Goal: Ask a question

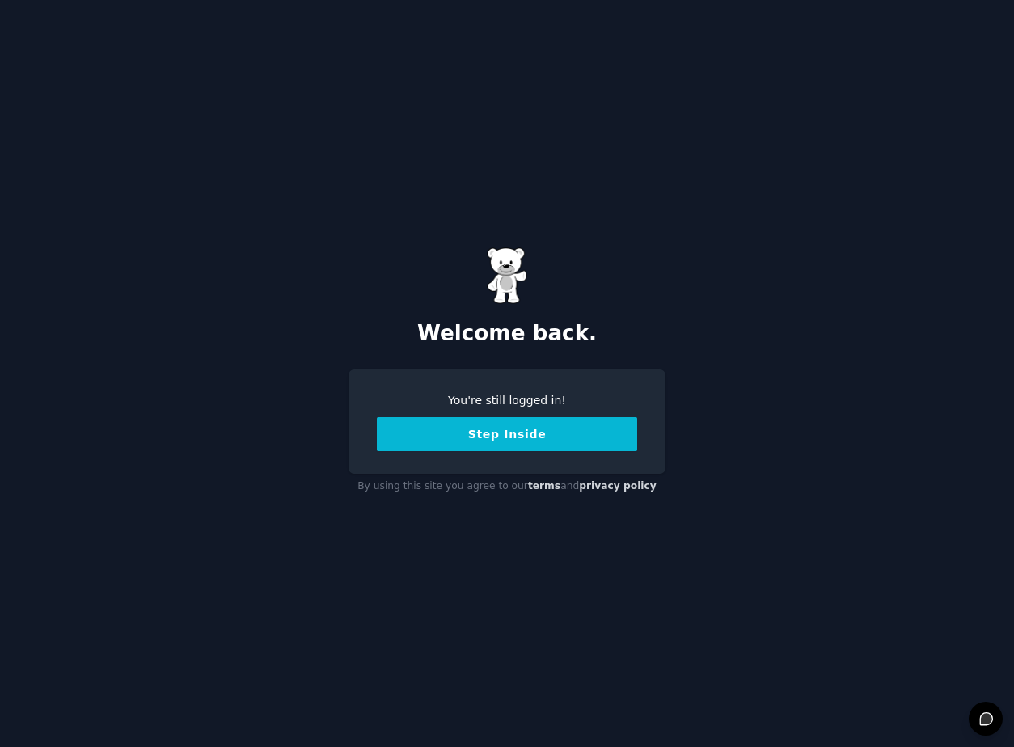
click at [428, 445] on button "Step Inside" at bounding box center [507, 434] width 260 height 34
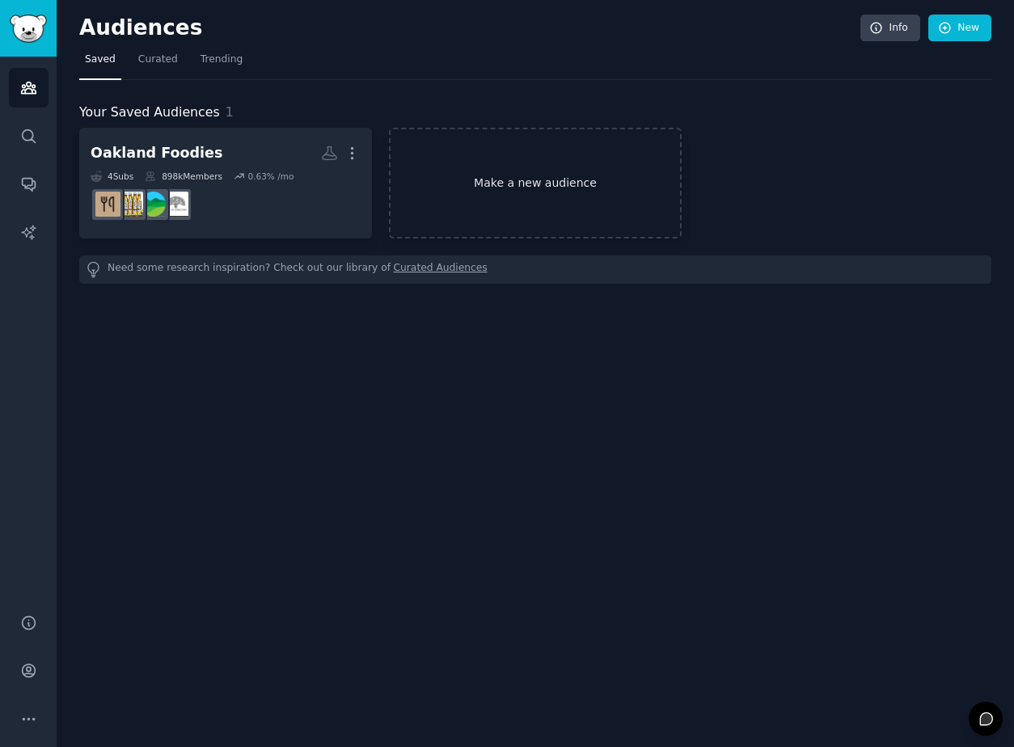
click at [501, 173] on link "Make a new audience" at bounding box center [535, 183] width 293 height 111
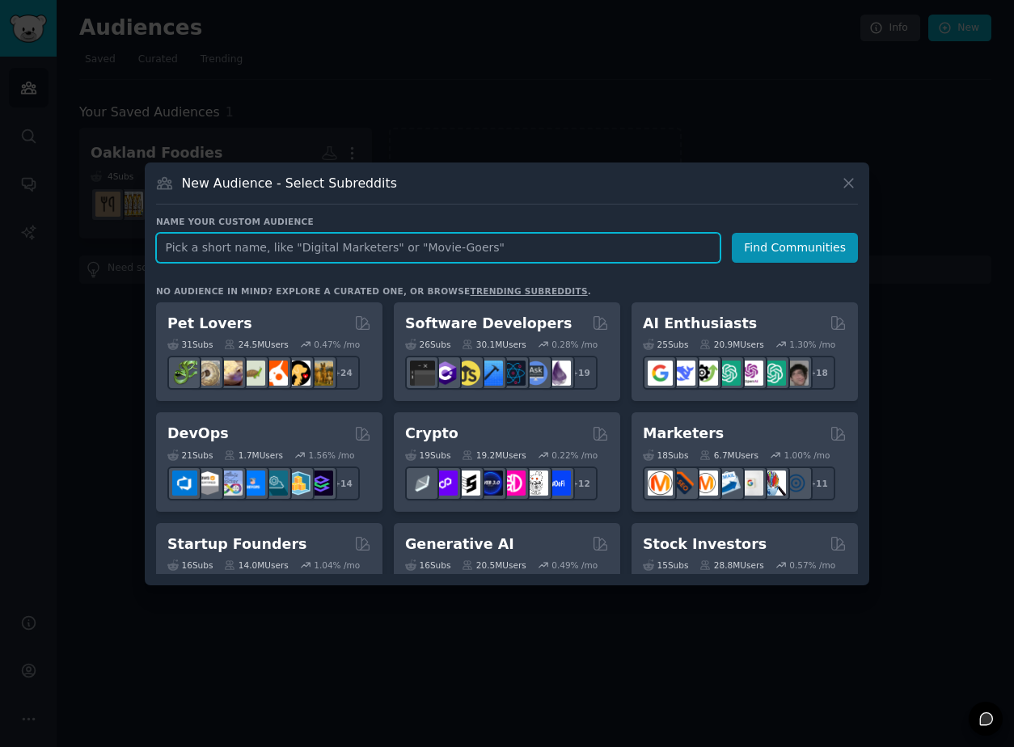
click at [446, 247] on input "text" at bounding box center [438, 248] width 564 height 30
type input "T"
type input "A"
type input "uhf"
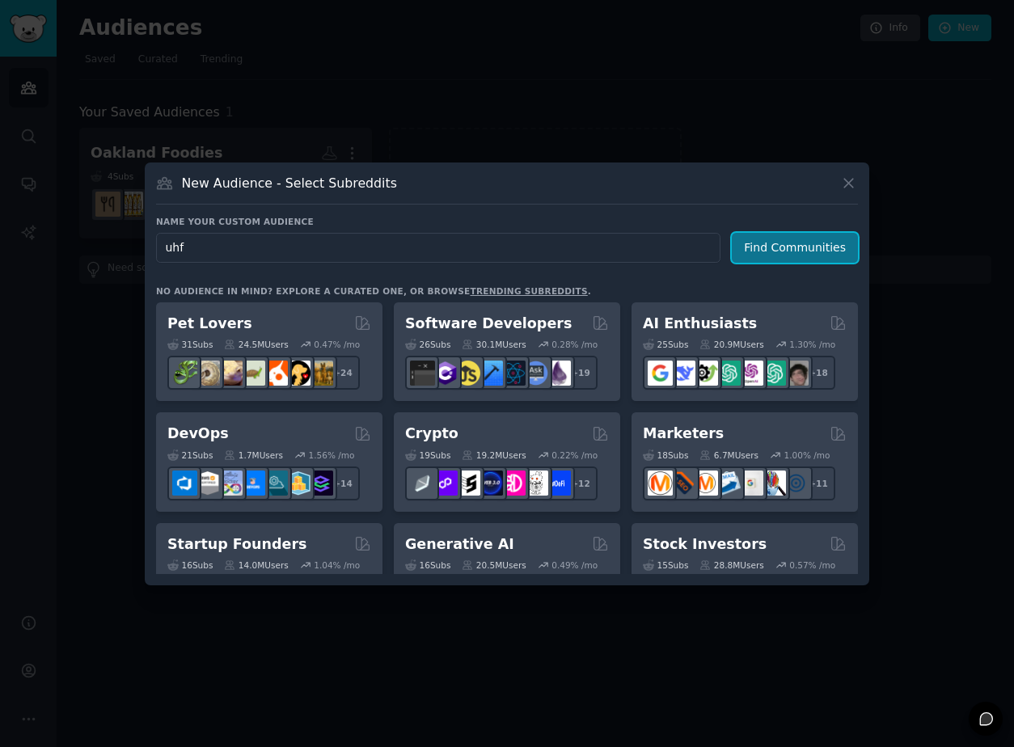
click at [763, 253] on button "Find Communities" at bounding box center [795, 248] width 126 height 30
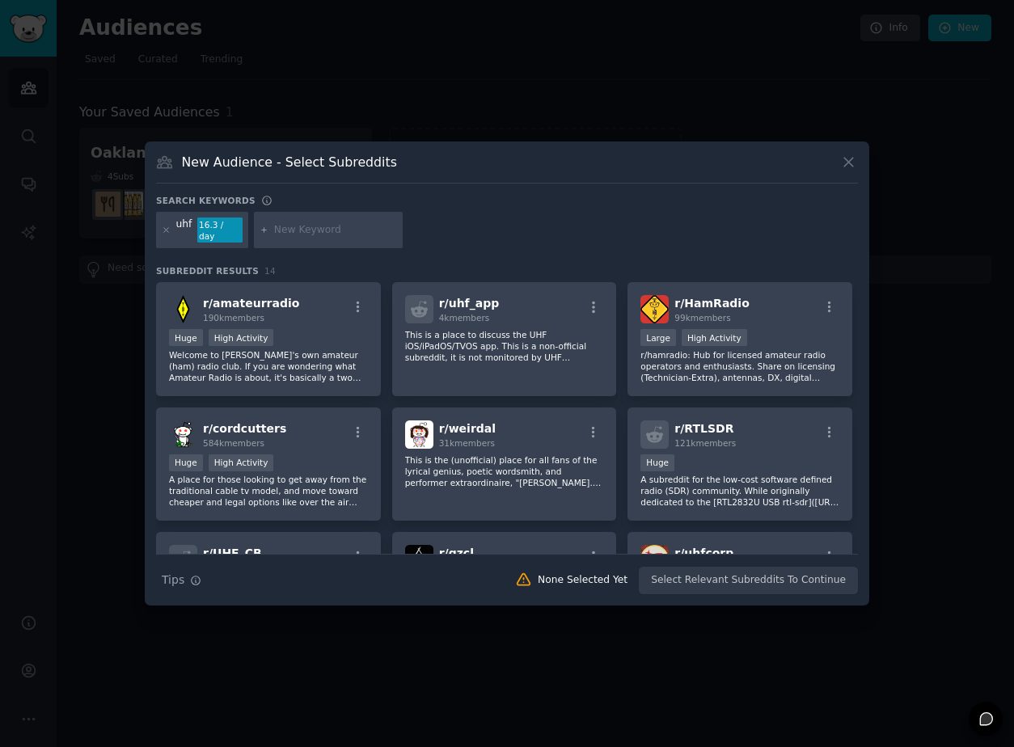
click at [323, 230] on input "text" at bounding box center [335, 230] width 123 height 15
type input "4x4 [GEOGRAPHIC_DATA]"
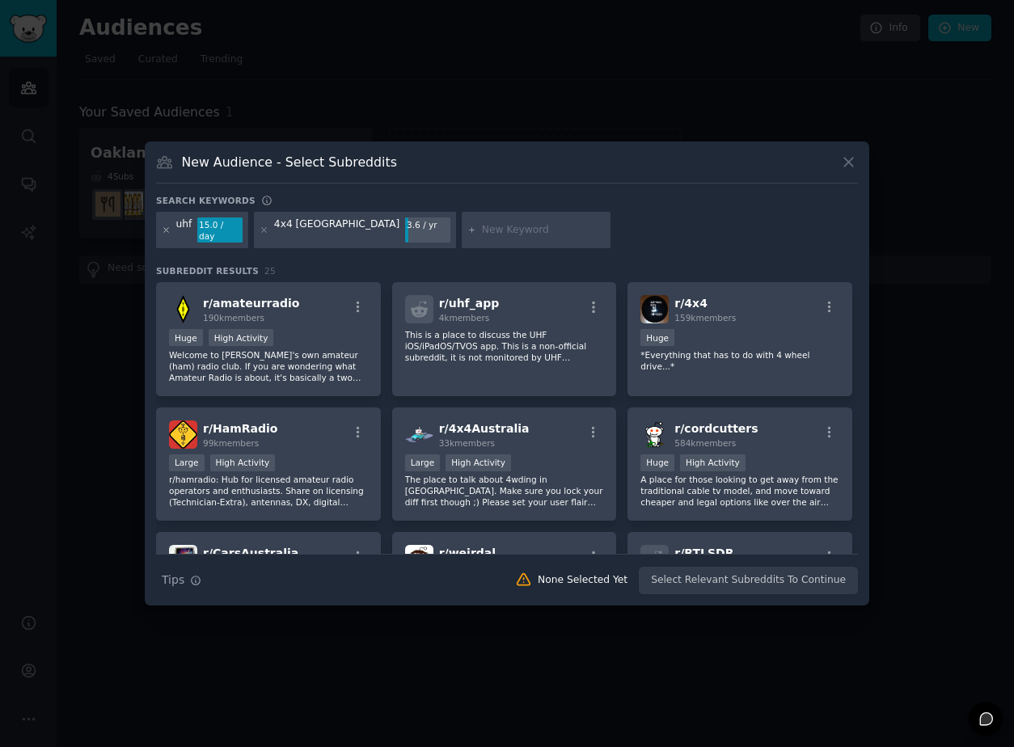
click at [168, 230] on icon at bounding box center [166, 230] width 9 height 9
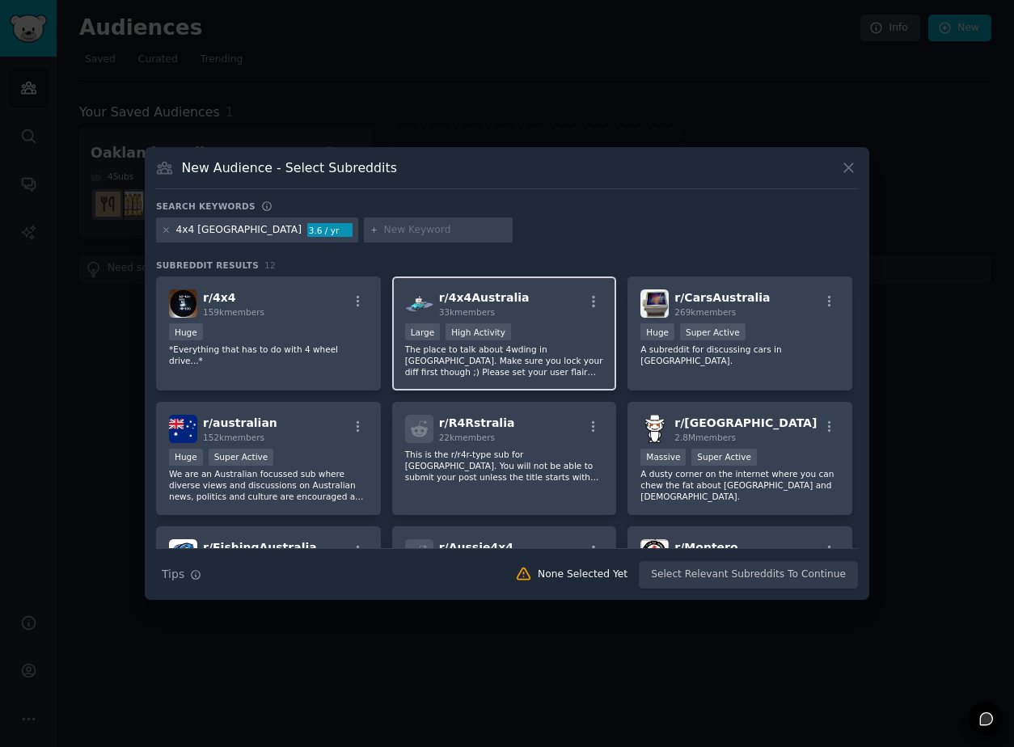
click at [526, 309] on div "r/ 4x4Australia 33k members" at bounding box center [504, 303] width 199 height 28
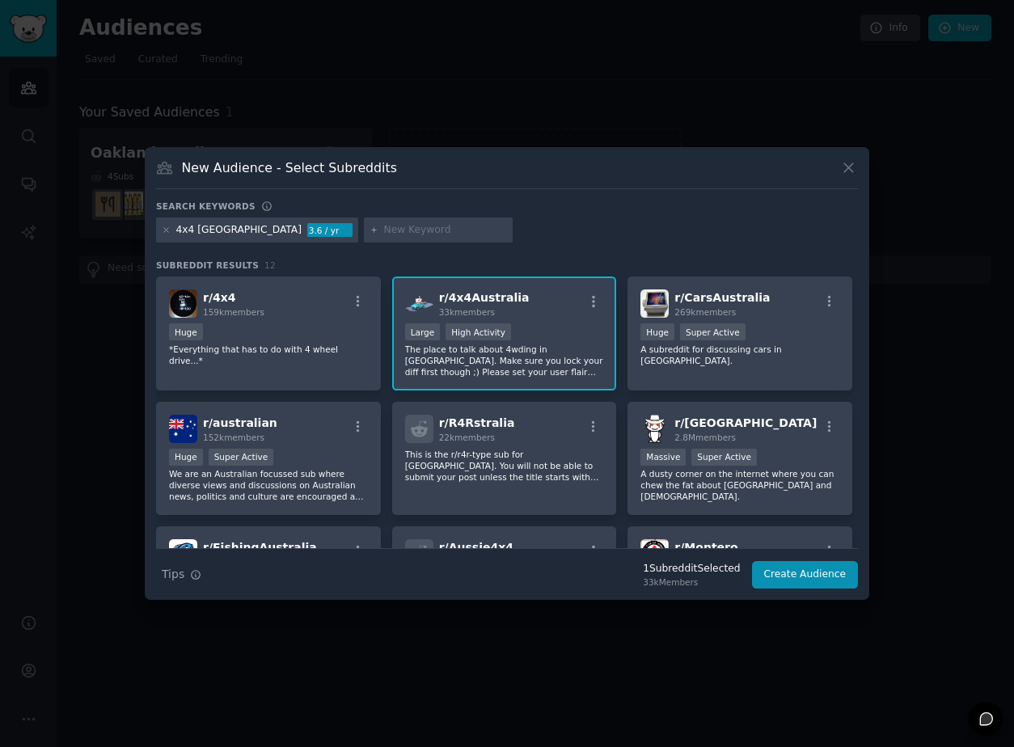
click at [384, 229] on input "text" at bounding box center [445, 230] width 123 height 15
type input "uhf"
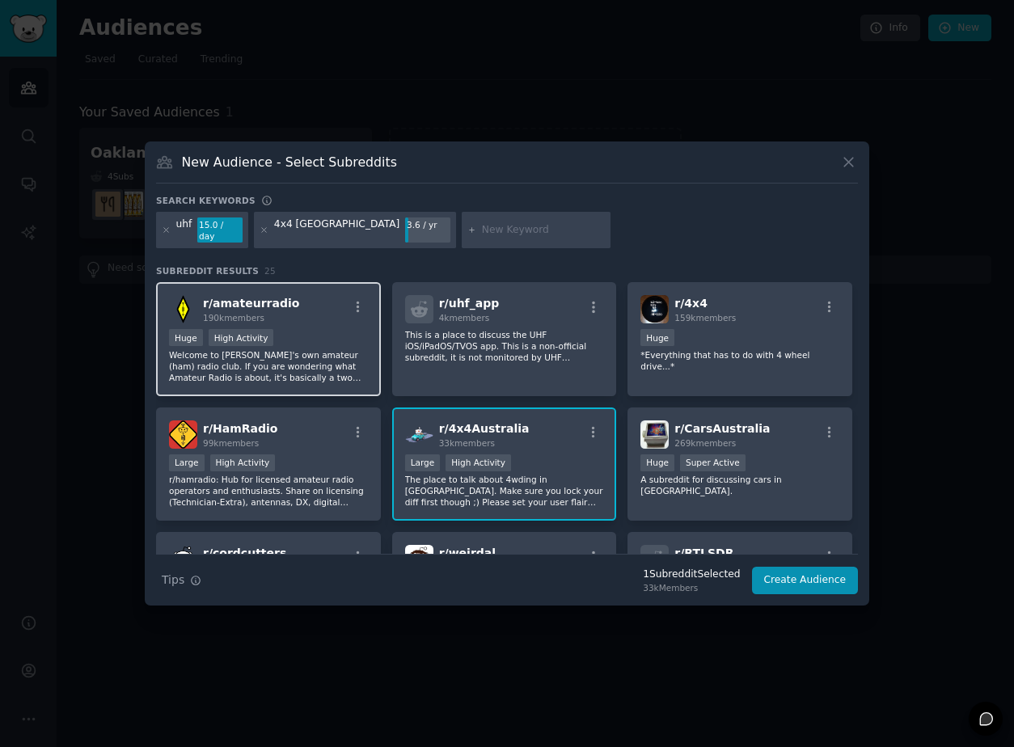
click at [319, 303] on div "r/ amateurradio 190k members" at bounding box center [268, 309] width 199 height 28
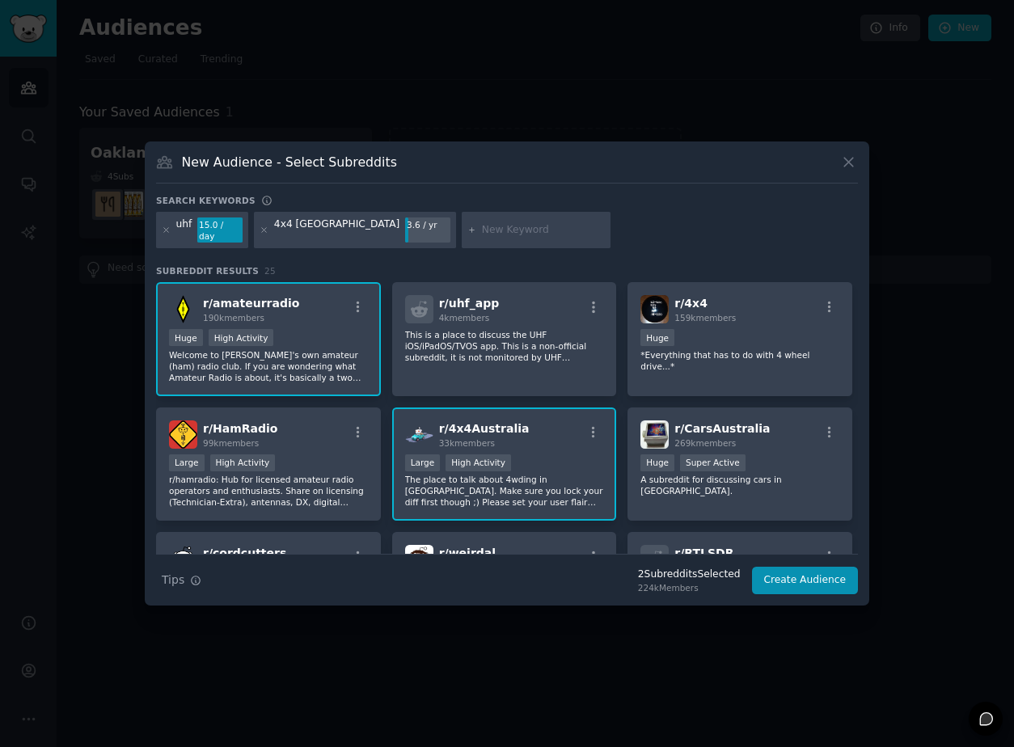
click at [462, 231] on div at bounding box center [536, 230] width 149 height 37
click at [780, 582] on button "Create Audience" at bounding box center [805, 580] width 107 height 27
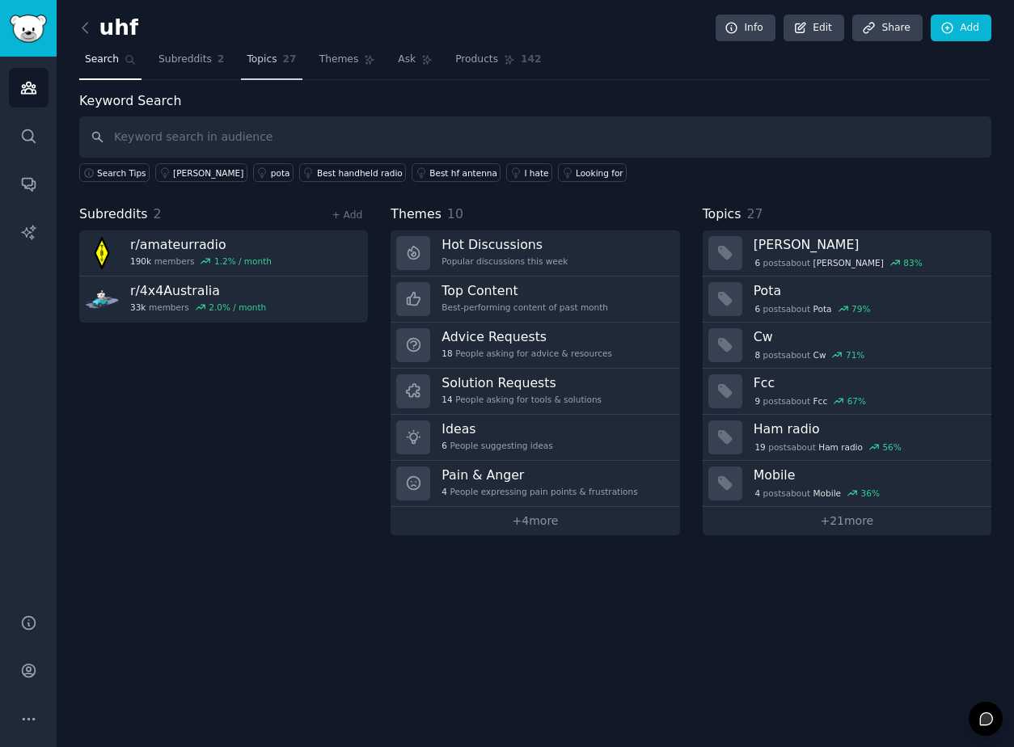
click at [286, 69] on link "Topics 27" at bounding box center [271, 63] width 61 height 33
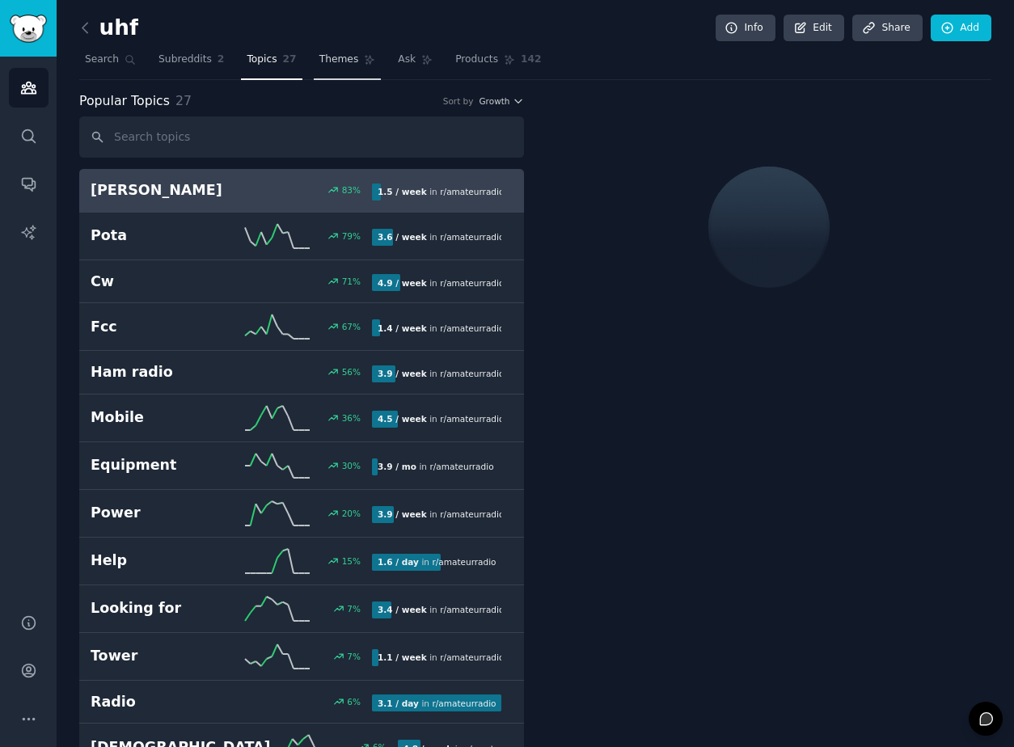
click at [326, 67] on link "Themes" at bounding box center [348, 63] width 68 height 33
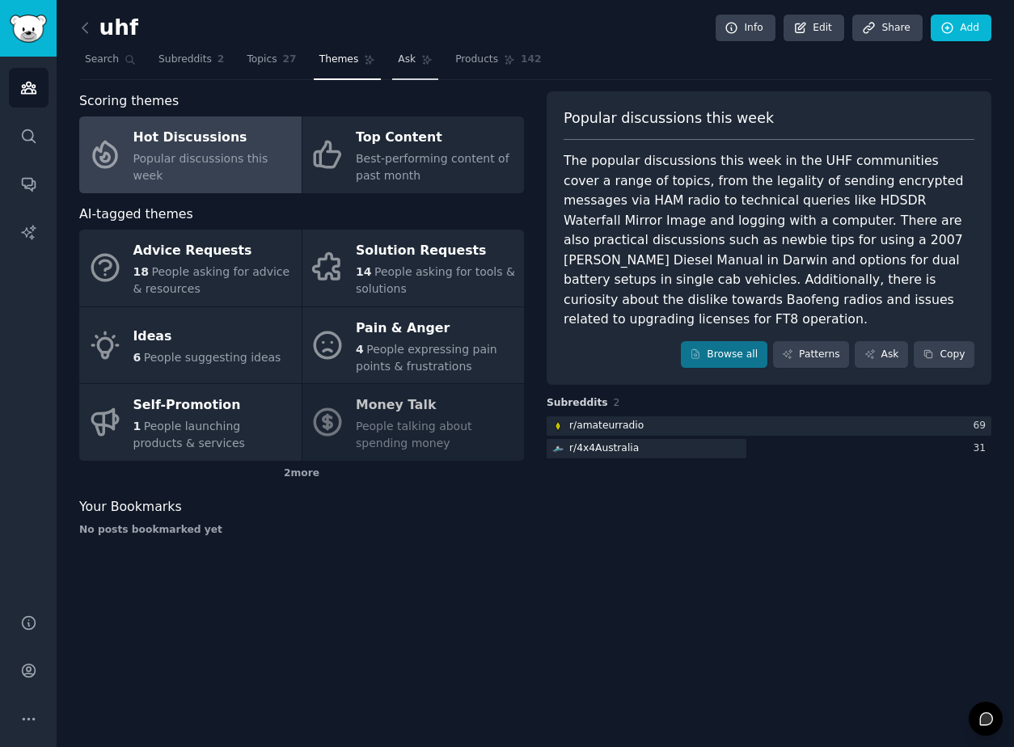
click at [421, 57] on icon at bounding box center [426, 59] width 11 height 11
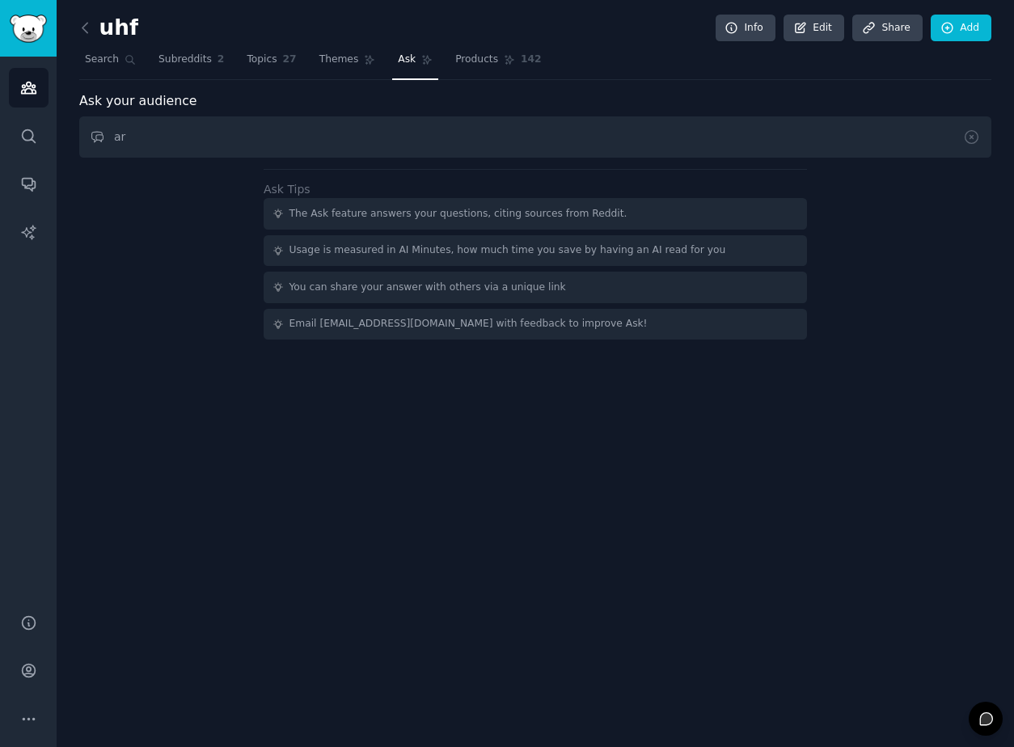
type input "a"
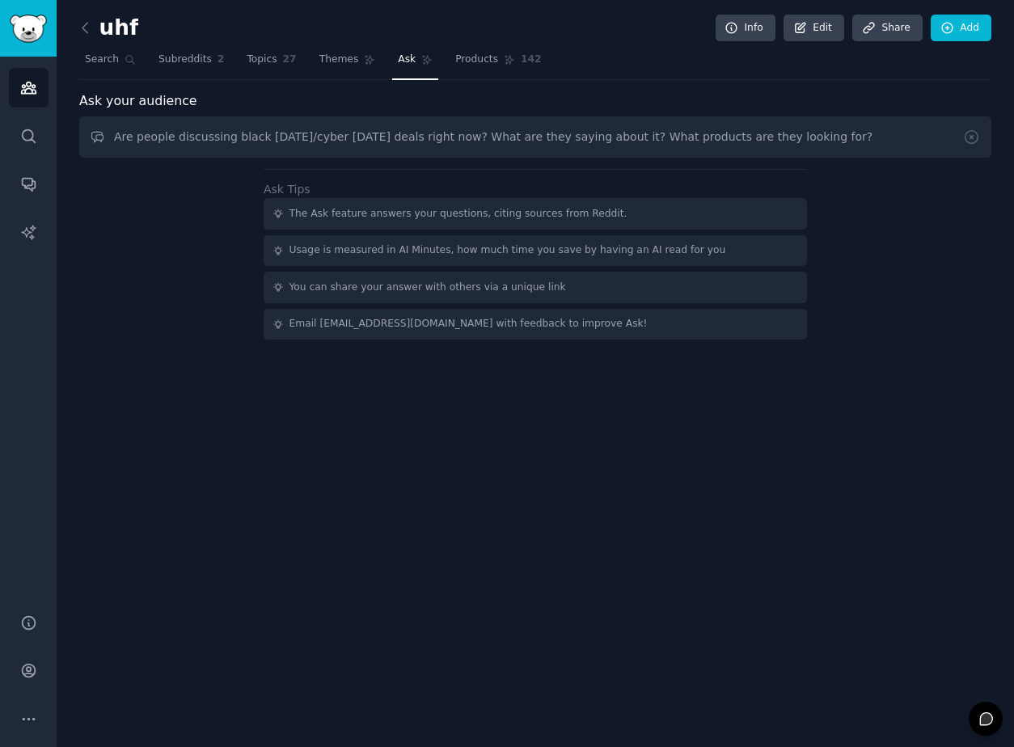
type input "Are people discussing black [DATE]/cyber [DATE] deals right now? What are they …"
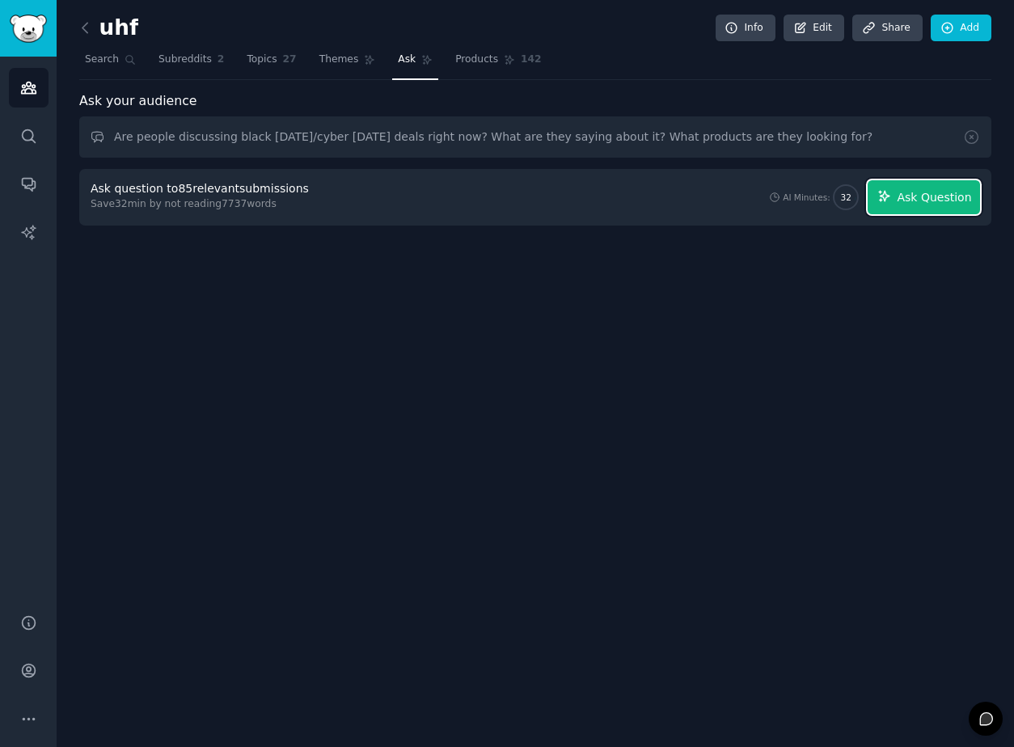
click at [899, 189] on button "Ask Question" at bounding box center [924, 197] width 112 height 34
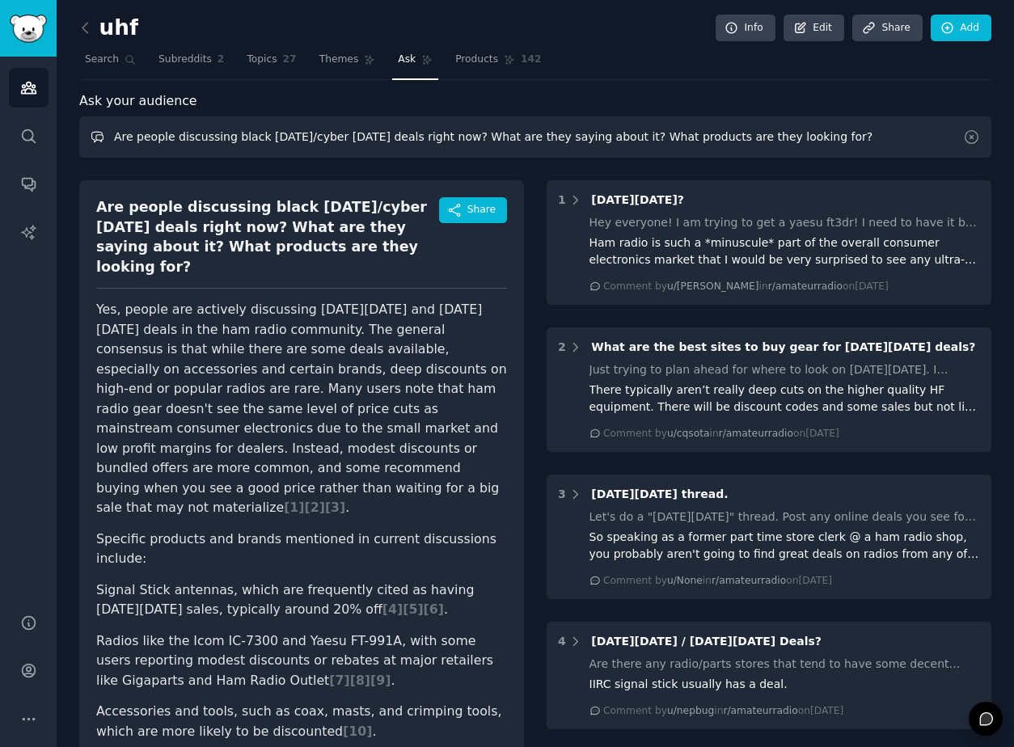
click at [374, 140] on input "Are people discussing black [DATE]/cyber [DATE] deals right now? What are they …" at bounding box center [535, 136] width 912 height 41
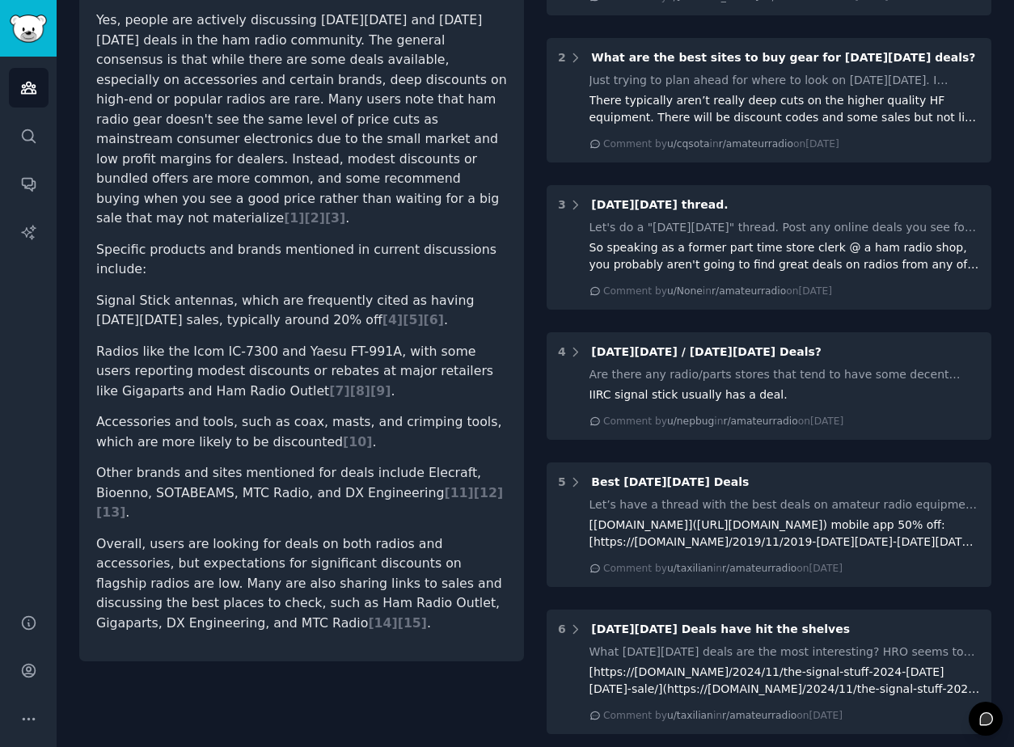
scroll to position [320, 0]
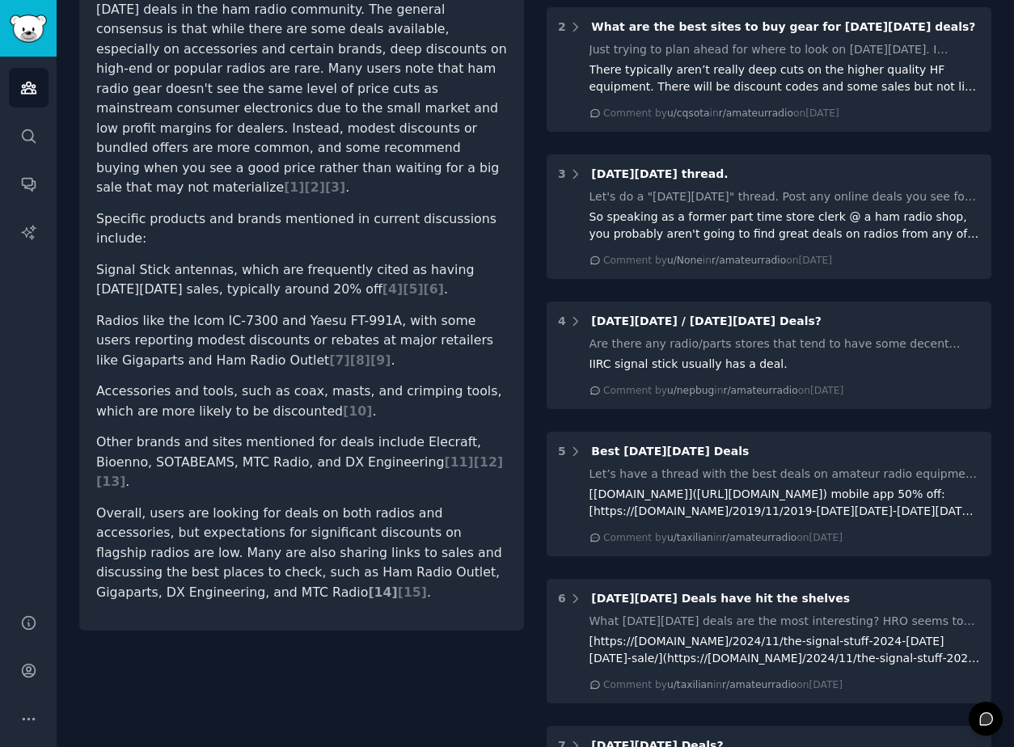
click at [368, 585] on span "[ 14 ]" at bounding box center [382, 592] width 29 height 15
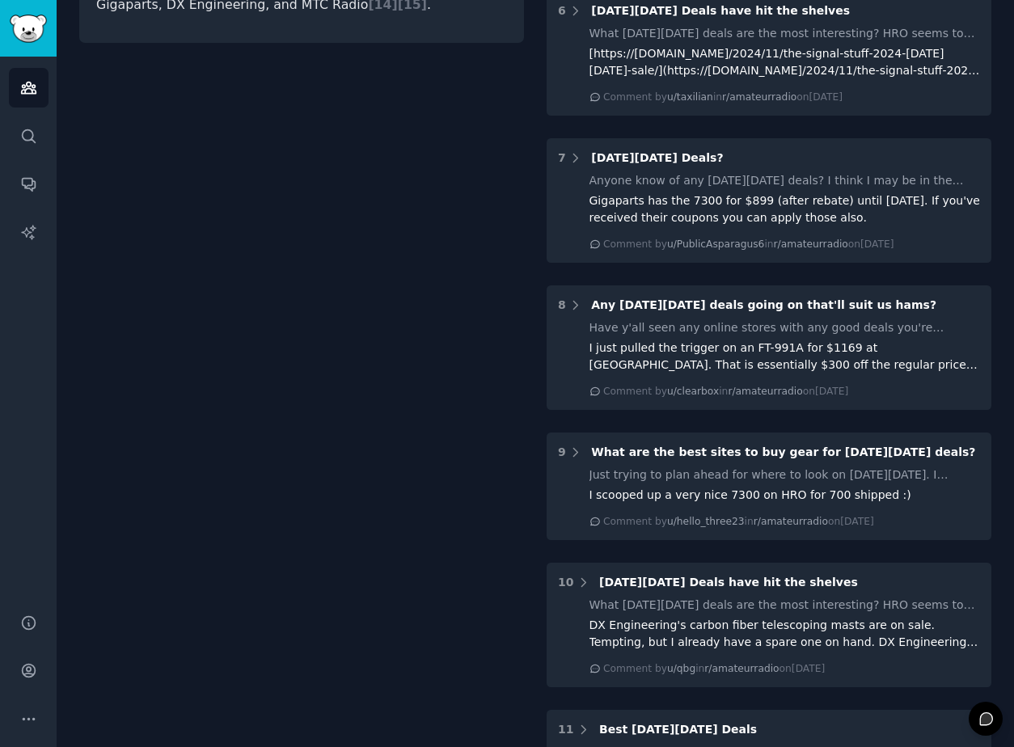
scroll to position [897, 0]
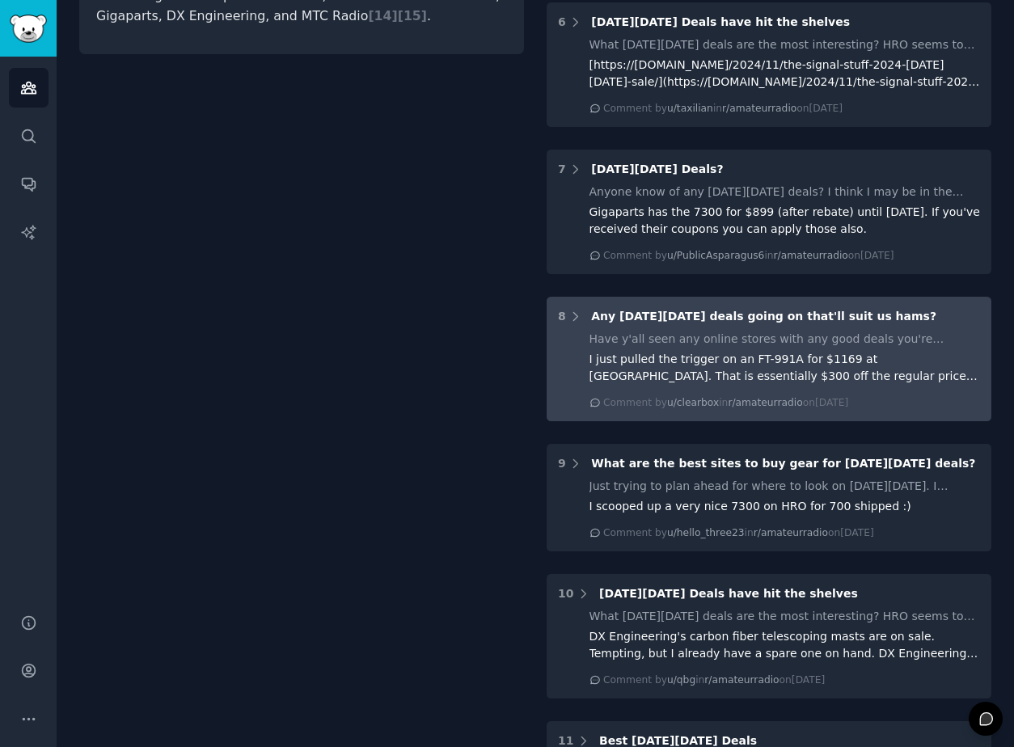
click at [589, 362] on div "I just pulled the trigger on an FT-991A for $1169 at [GEOGRAPHIC_DATA]. That is…" at bounding box center [784, 368] width 391 height 34
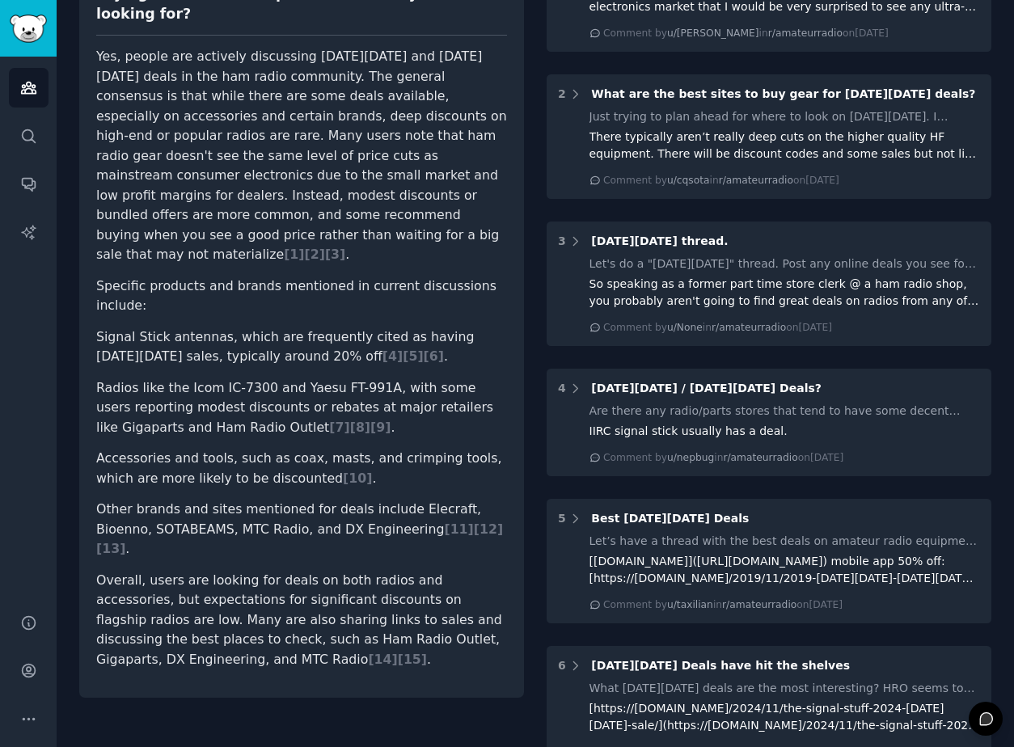
scroll to position [11, 0]
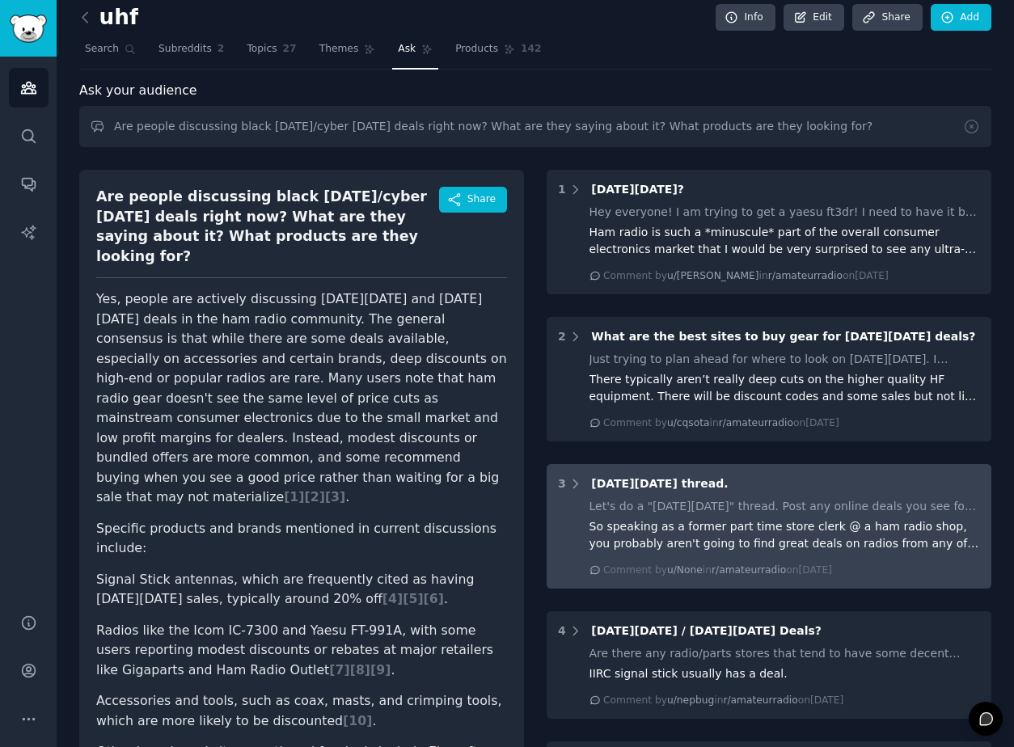
click at [742, 561] on div "Let's do a "[DATE][DATE]" thread. Post any online deals you see for Amateur rad…" at bounding box center [784, 537] width 391 height 79
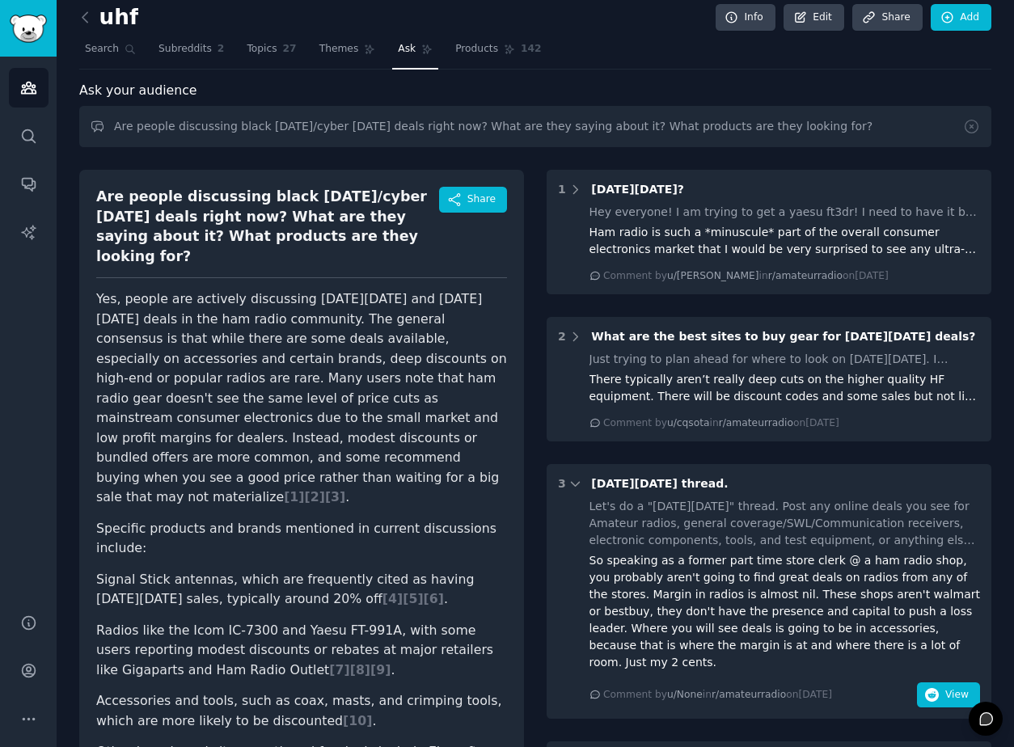
click at [404, 49] on span "Ask" at bounding box center [407, 49] width 18 height 15
click at [332, 36] on link "Themes" at bounding box center [348, 52] width 68 height 33
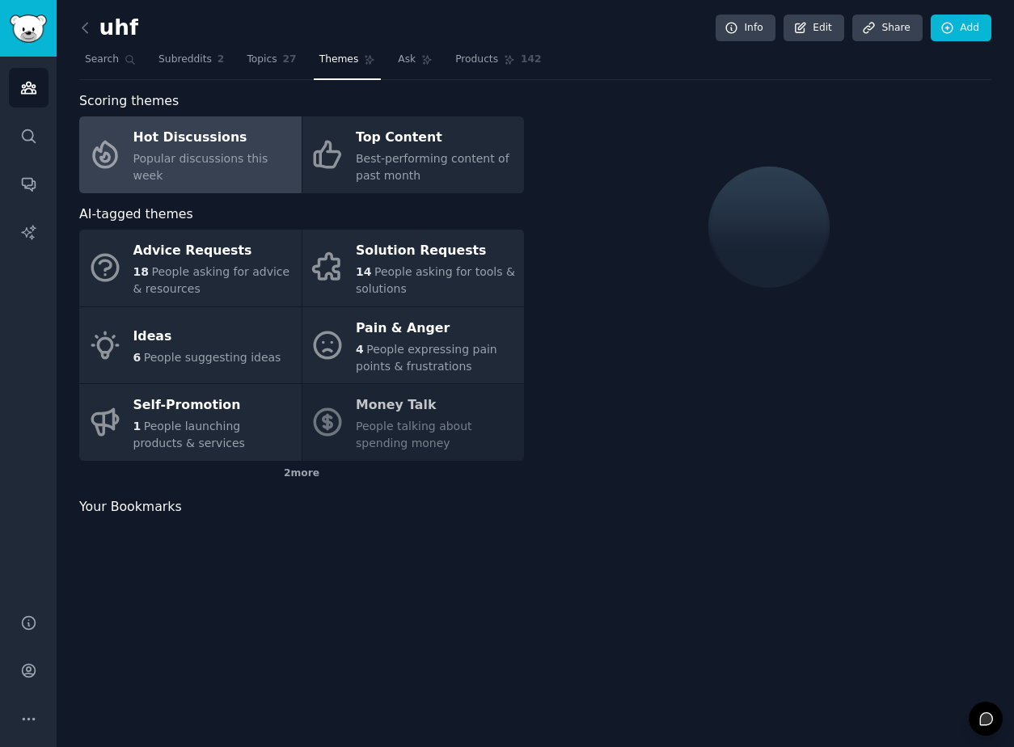
click at [433, 85] on div "uhf Info Edit Share Add Search Subreddits 2 Topics 27 Themes Ask Products 142 S…" at bounding box center [535, 279] width 912 height 512
click at [425, 80] on div "uhf Info Edit Share Add Search Subreddits 2 Topics 27 Themes Ask Products 142 S…" at bounding box center [535, 286] width 912 height 526
click at [423, 78] on link "Ask" at bounding box center [415, 63] width 46 height 33
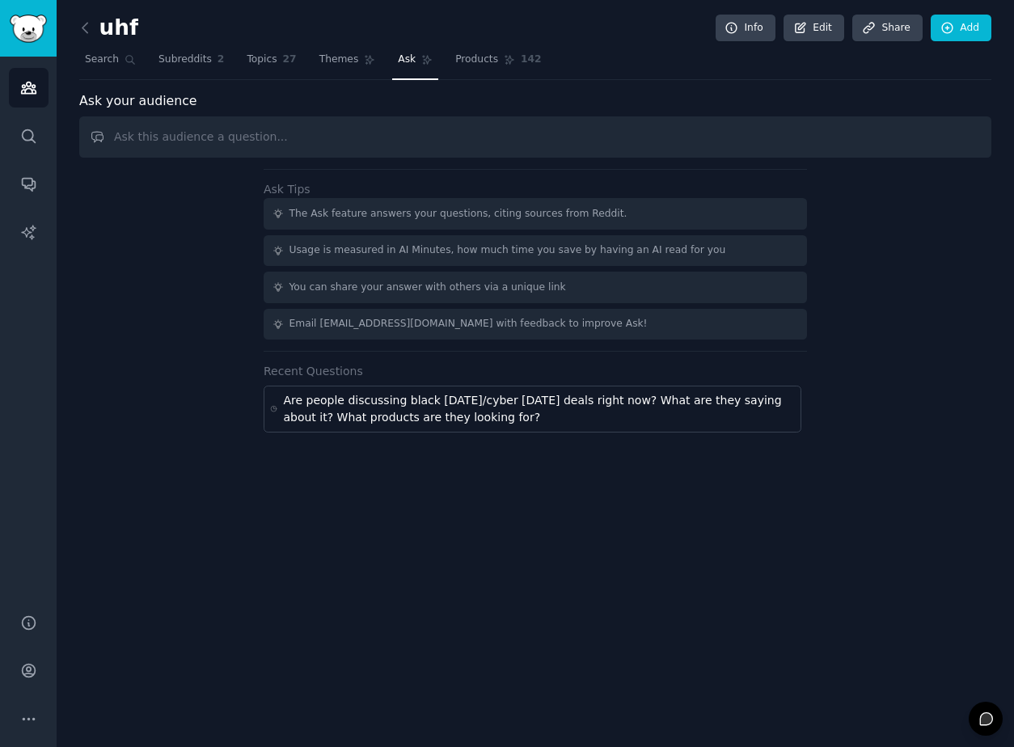
click at [313, 129] on input "text" at bounding box center [535, 136] width 912 height 41
type input "What do people think about Oricom?"
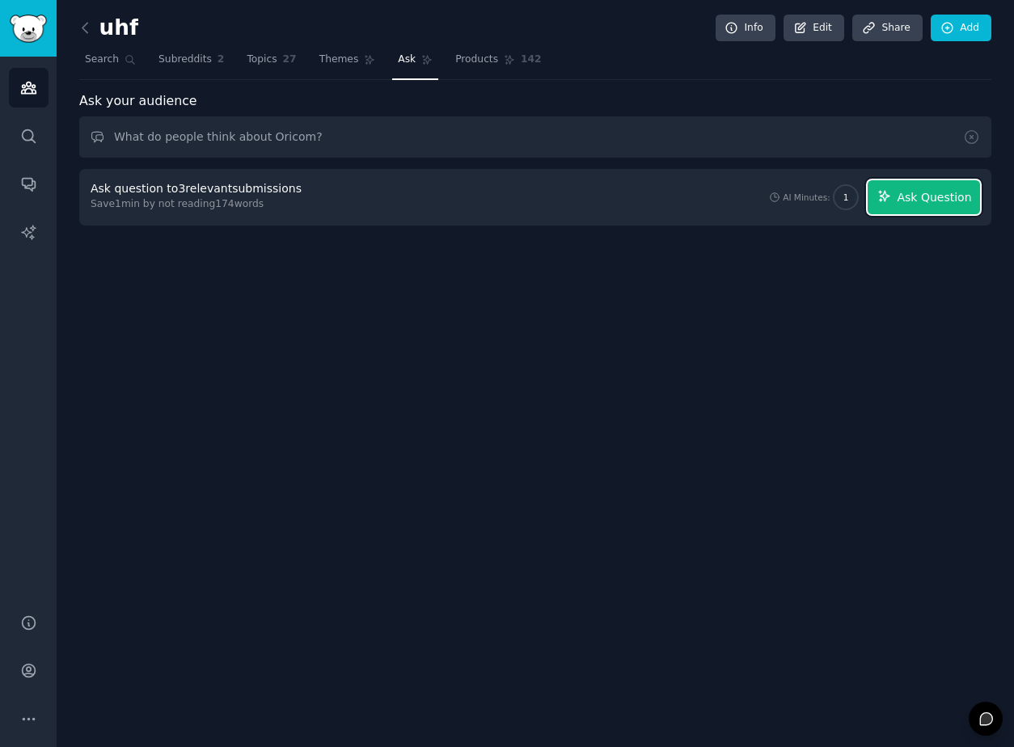
click at [892, 189] on icon "button" at bounding box center [884, 196] width 15 height 15
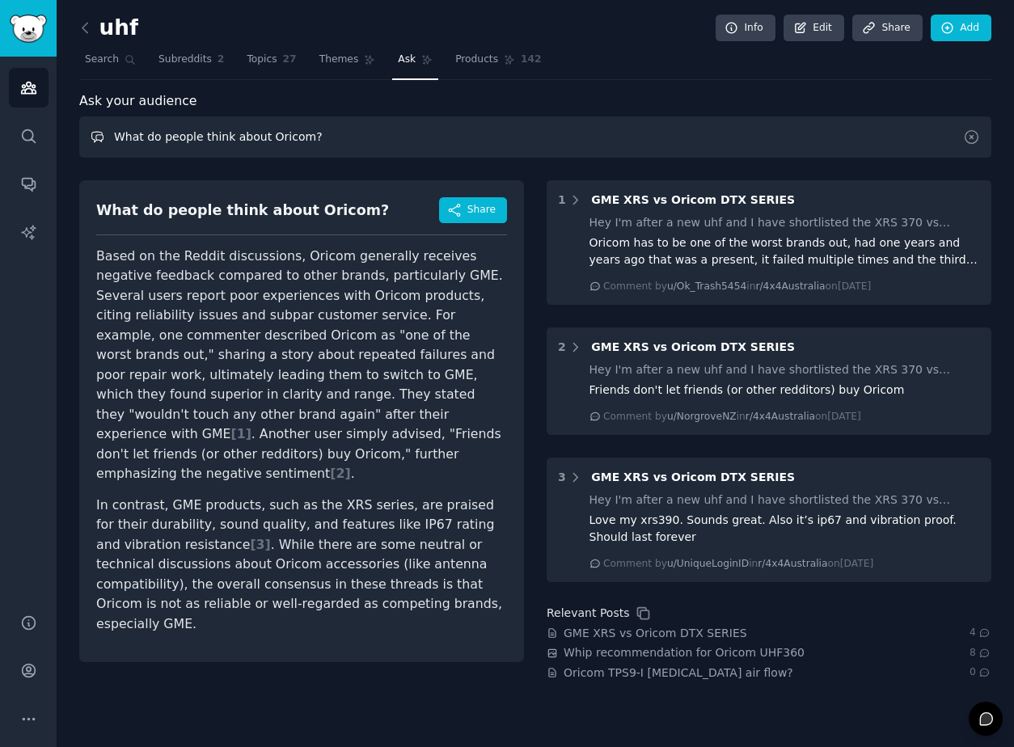
click at [585, 142] on input "What do people think about Oricom?" at bounding box center [535, 136] width 912 height 41
click at [636, 83] on div "uhf Info Edit Share Add Search Subreddits 2 Topics 27 Themes Ask Products 142 A…" at bounding box center [535, 352] width 912 height 659
click at [361, 564] on p "In contrast, GME products, such as the XRS series, are praised for their durabi…" at bounding box center [301, 565] width 411 height 139
